Goal: Information Seeking & Learning: Learn about a topic

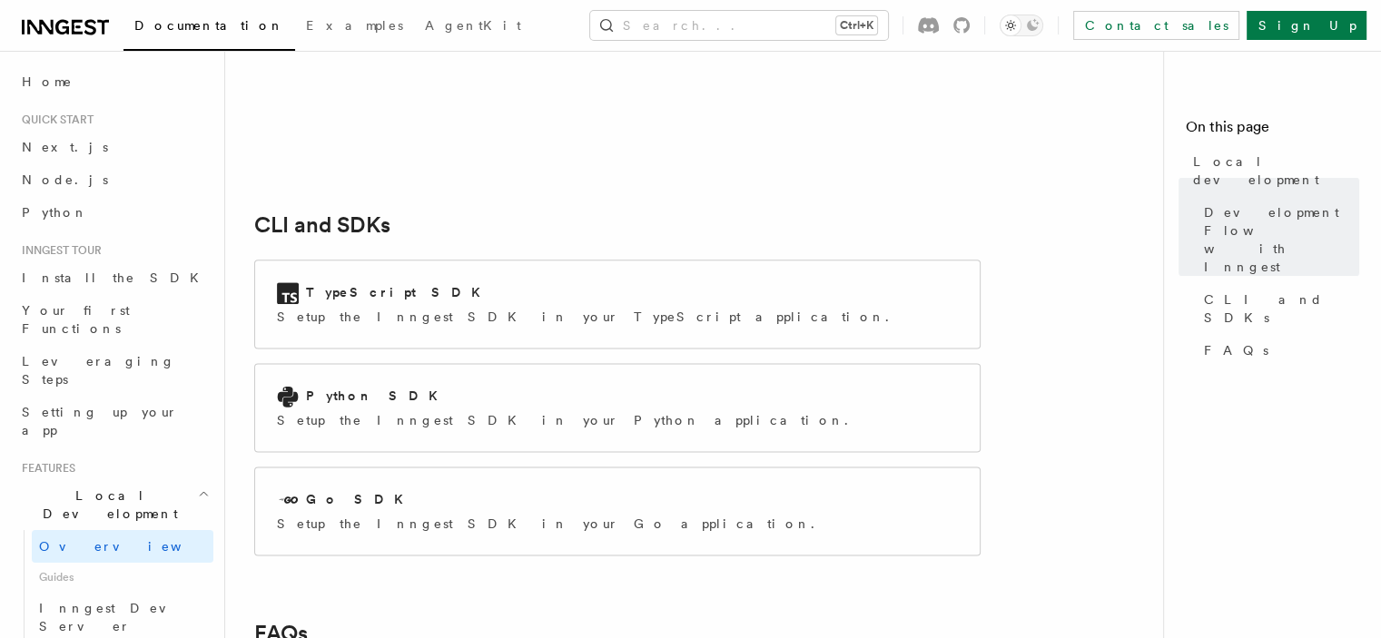
scroll to position [2280, 0]
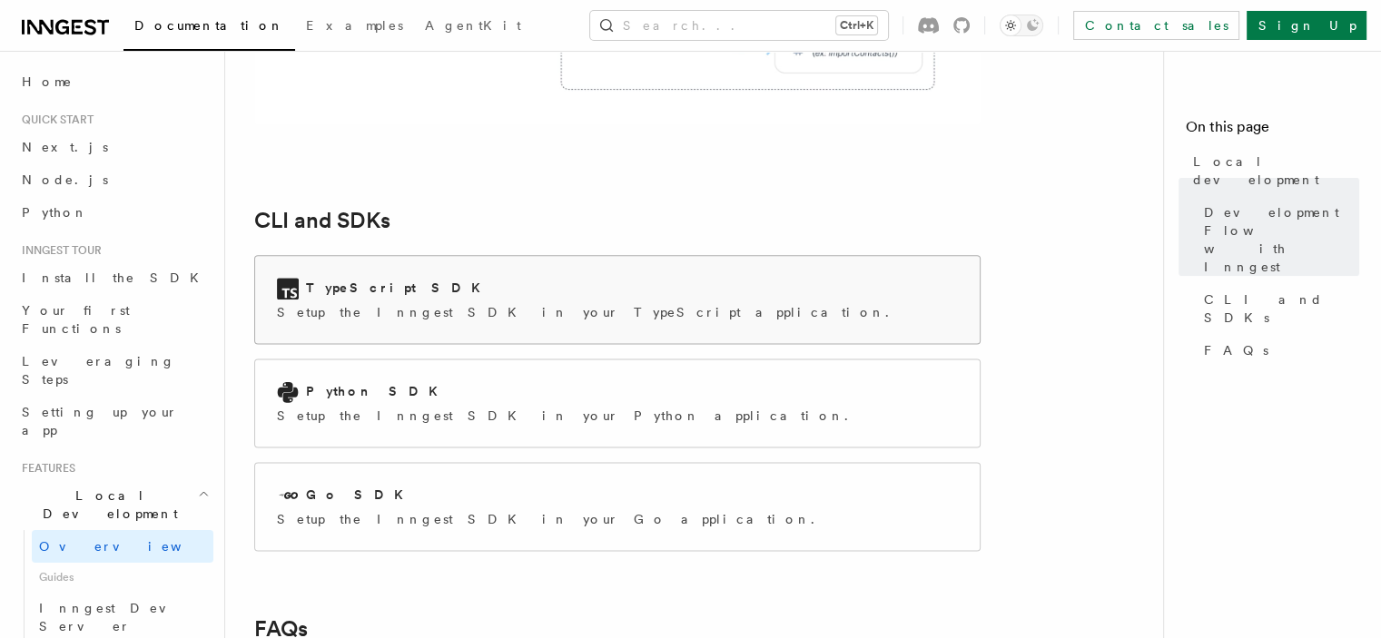
click at [270, 256] on div "TypeScript SDK Setup the Inngest SDK in your TypeScript application." at bounding box center [617, 299] width 725 height 87
click at [133, 317] on link "Your first Functions" at bounding box center [114, 319] width 199 height 51
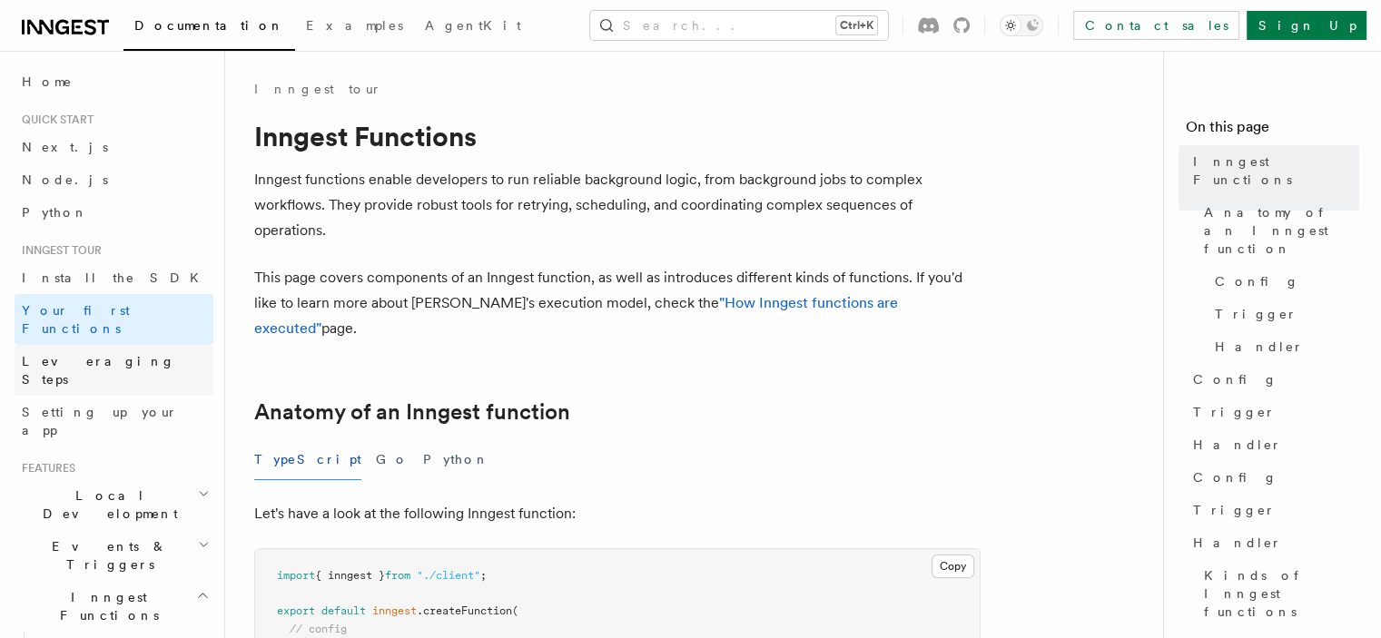
click at [141, 345] on link "Leveraging Steps" at bounding box center [114, 370] width 199 height 51
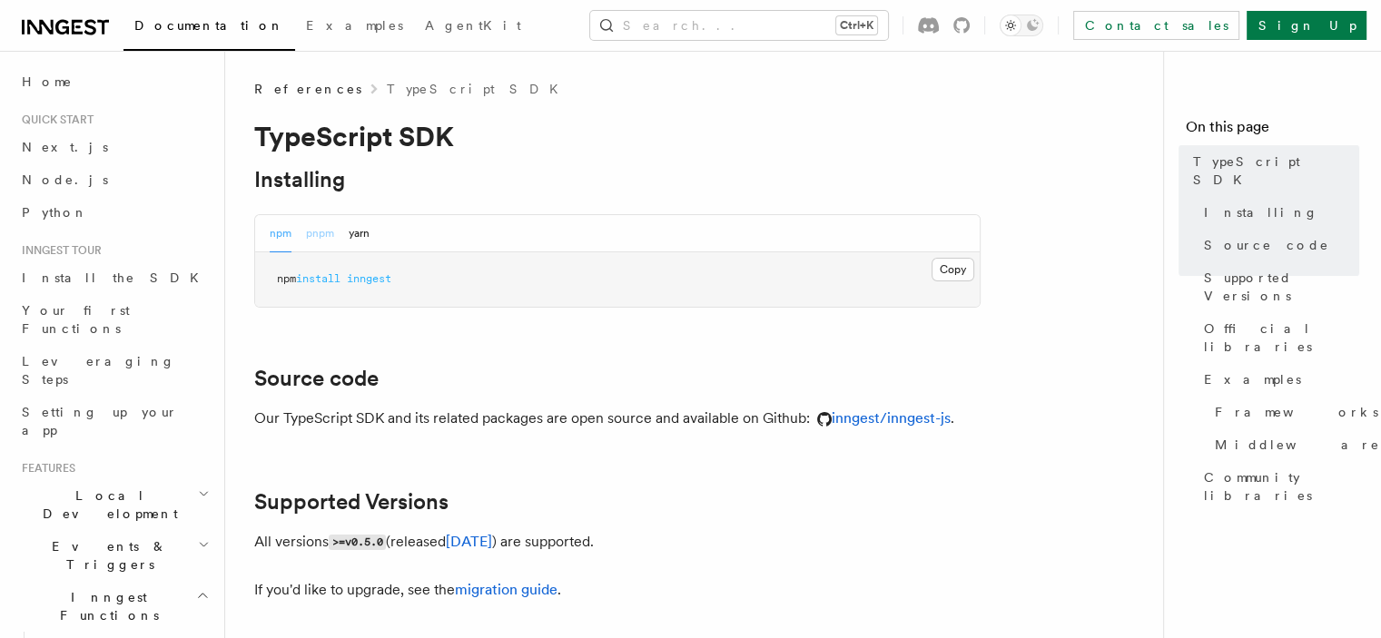
click at [306, 228] on button "pnpm" at bounding box center [320, 233] width 28 height 37
click at [963, 267] on button "Copy Copied" at bounding box center [953, 270] width 43 height 24
click at [963, 268] on button "Copy Copied" at bounding box center [953, 270] width 43 height 24
click at [963, 267] on button "Copy Copied" at bounding box center [953, 270] width 43 height 24
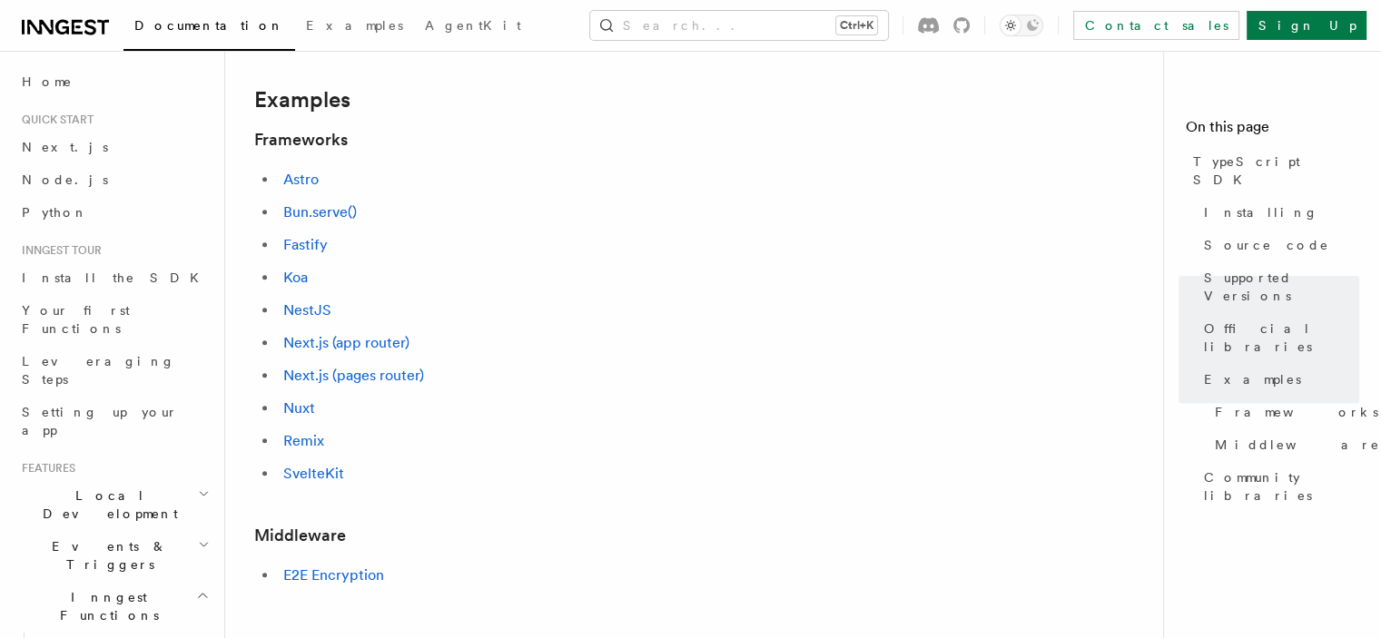
scroll to position [776, 0]
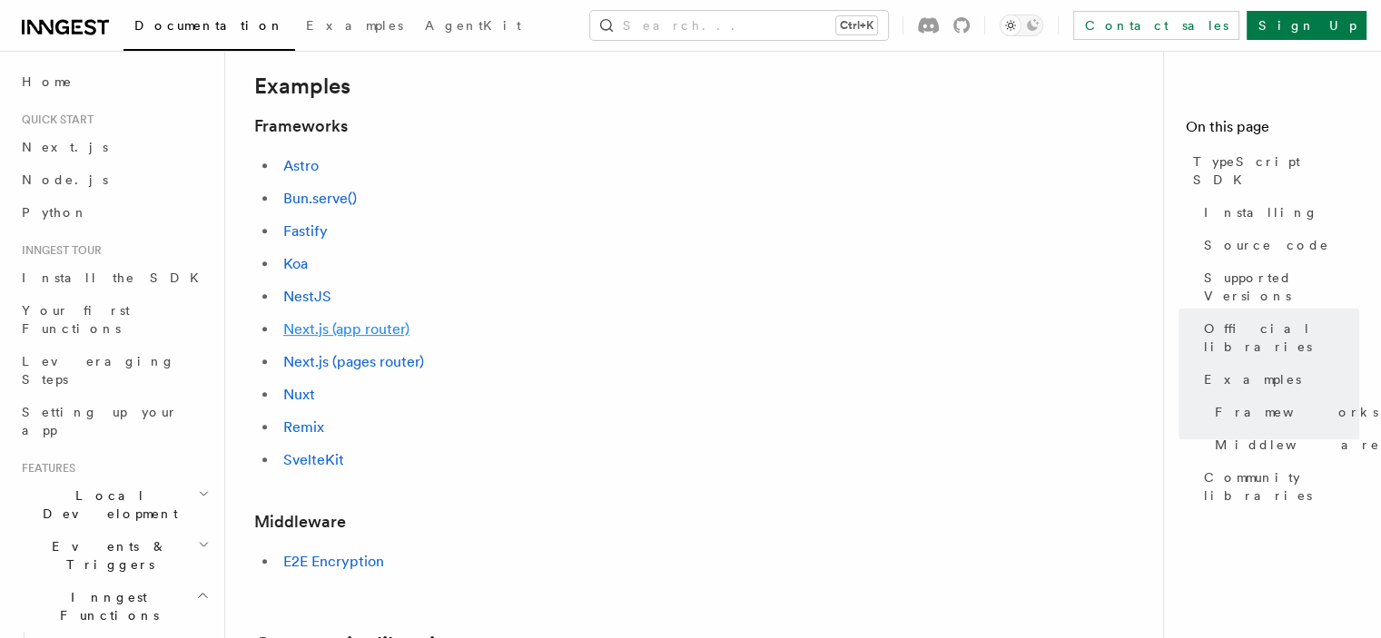
click at [285, 323] on link "Next.js (app router)" at bounding box center [346, 329] width 126 height 17
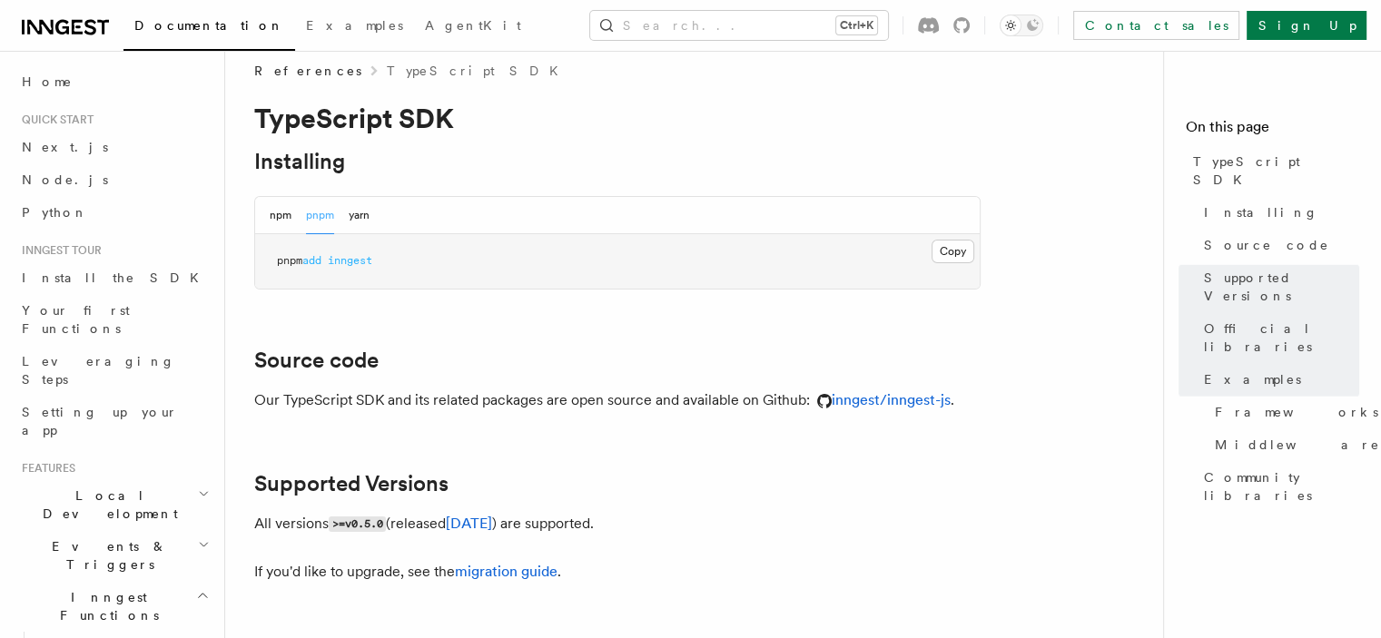
scroll to position [0, 0]
